Goal: Task Accomplishment & Management: Complete application form

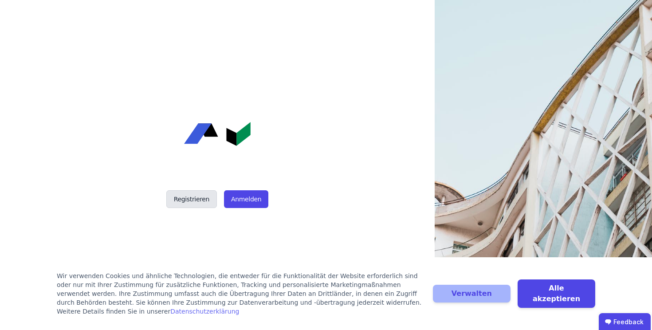
click at [193, 194] on button "Registrieren" at bounding box center [191, 199] width 51 height 18
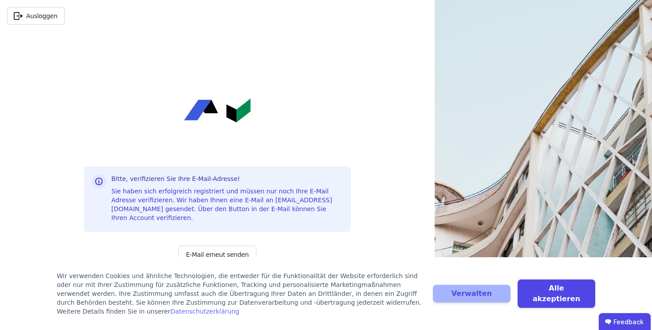
scroll to position [46, 0]
